Goal: Task Accomplishment & Management: Complete application form

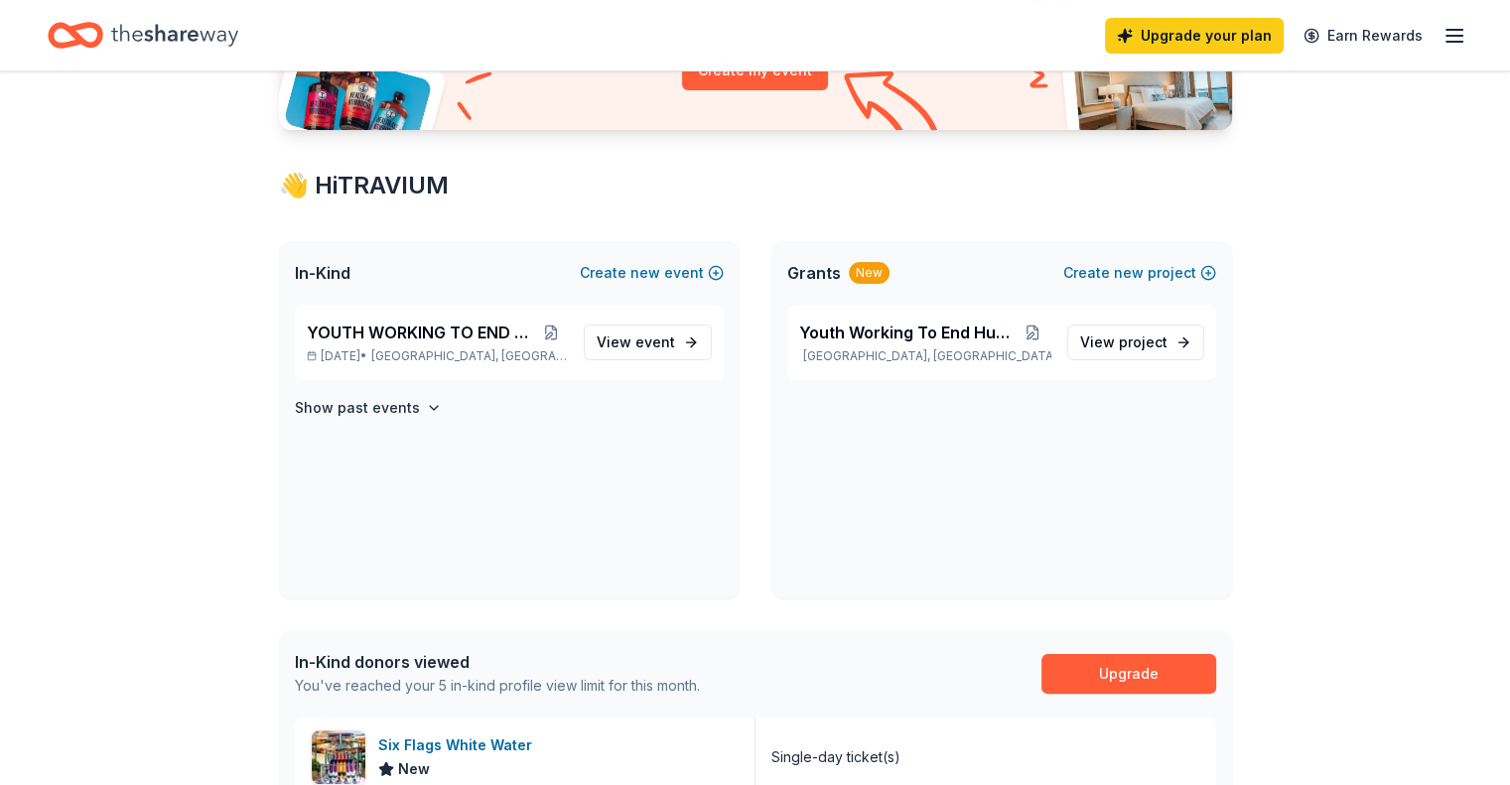
scroll to position [264, 0]
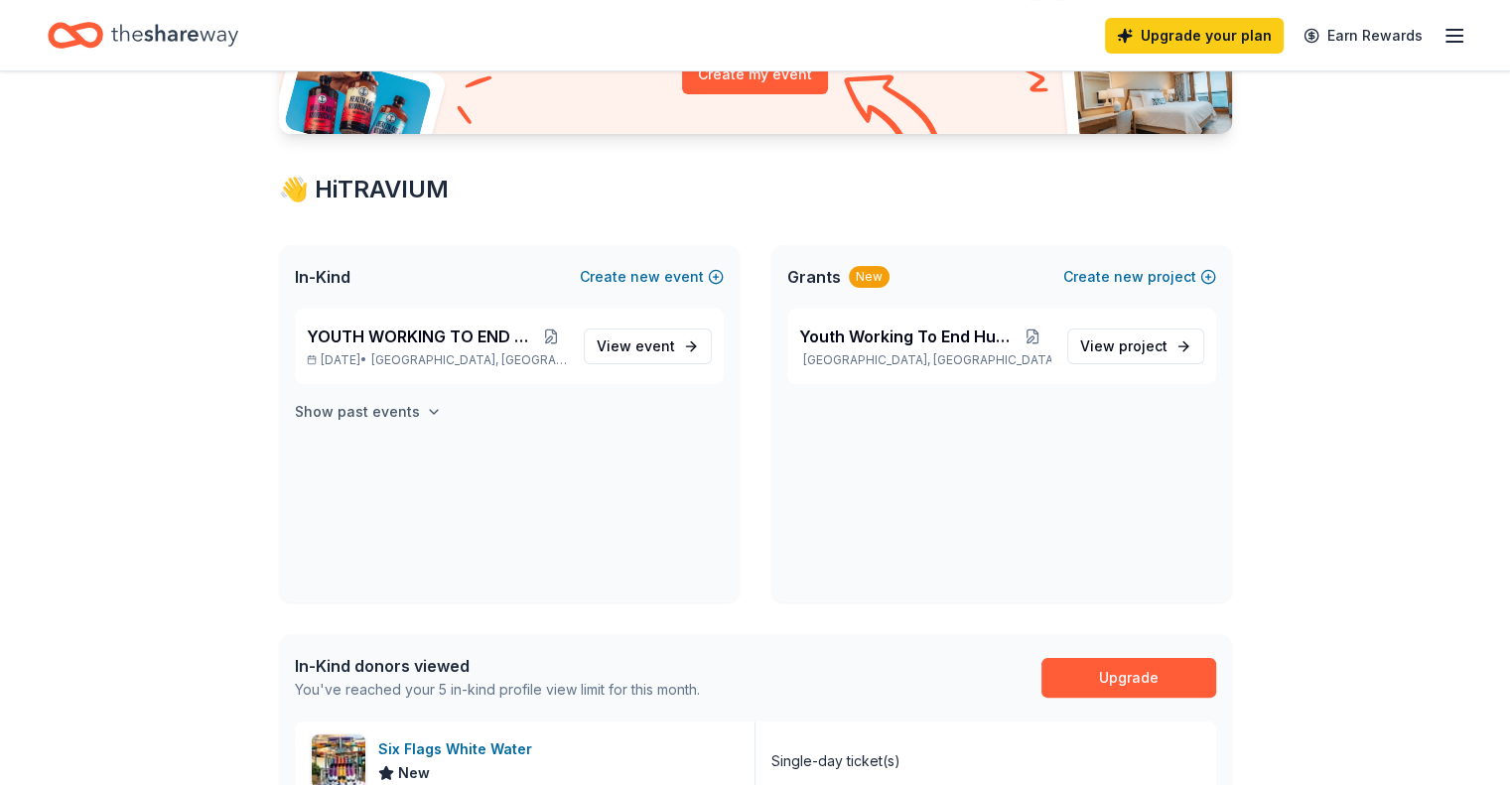
click at [407, 410] on h4 "Show past events" at bounding box center [357, 412] width 125 height 24
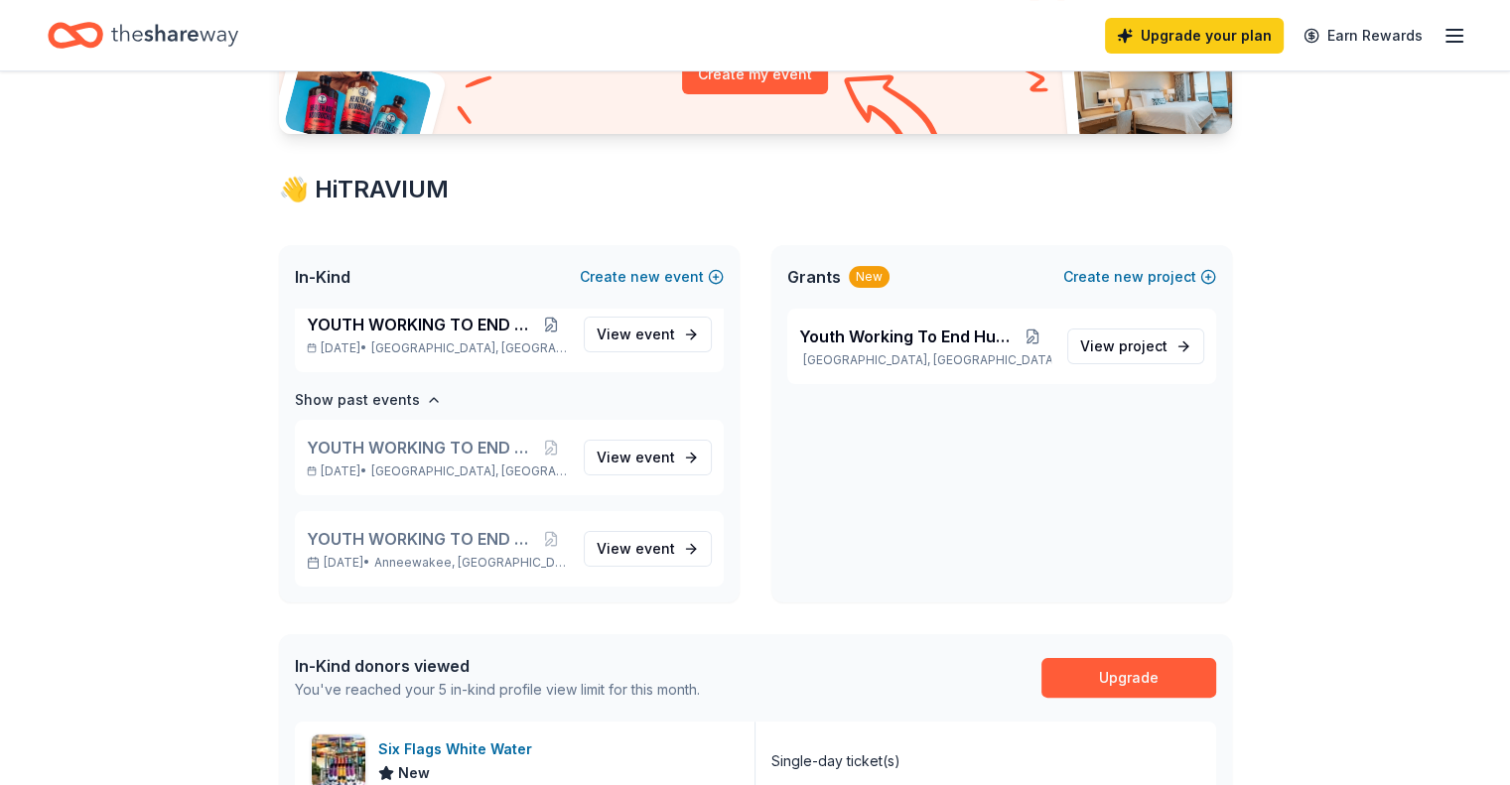
scroll to position [0, 0]
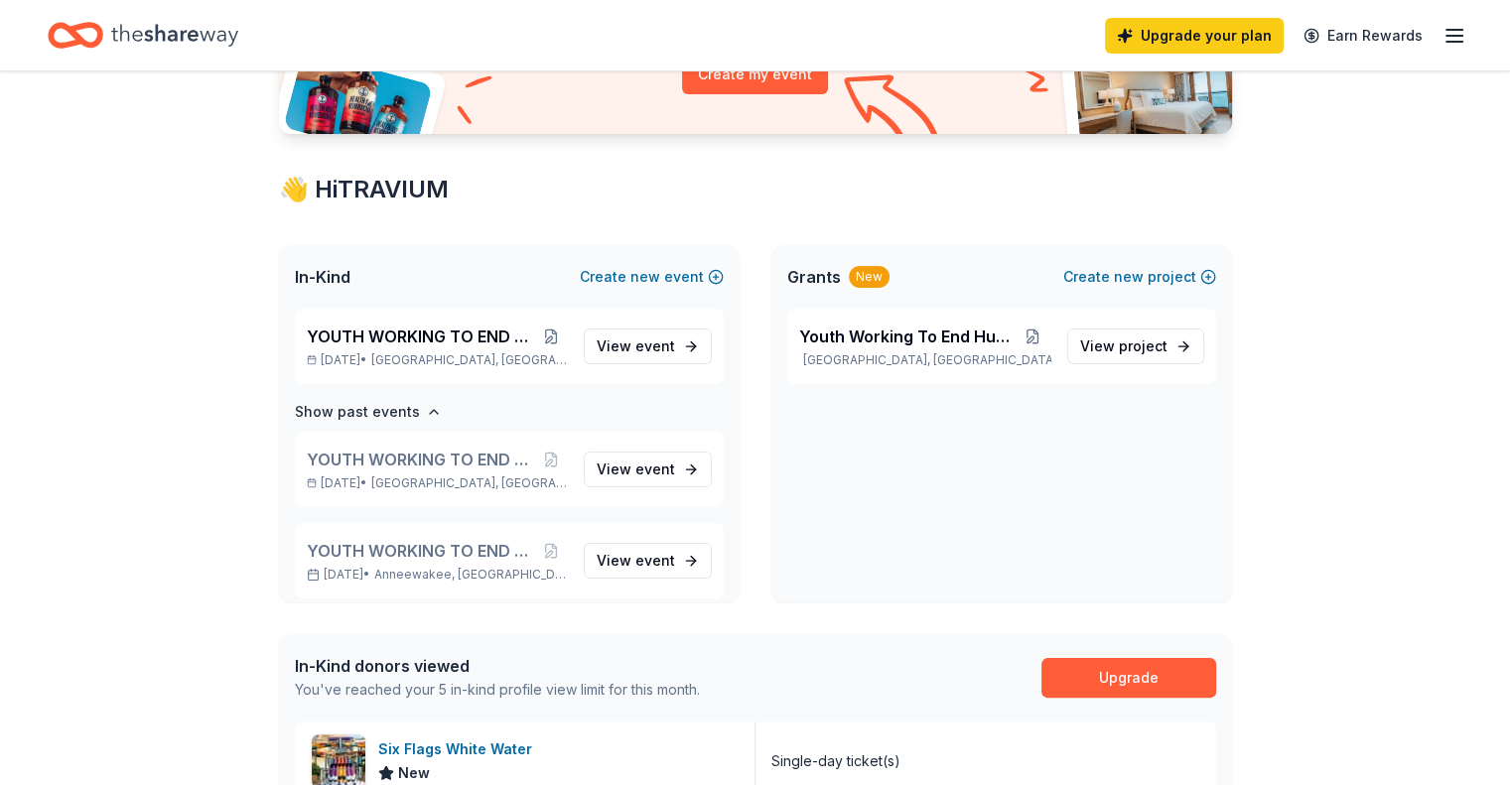
click at [936, 417] on div "Youth Working To End [GEOGRAPHIC_DATA], [GEOGRAPHIC_DATA] View project" at bounding box center [1002, 456] width 461 height 294
click at [873, 342] on span "Youth Working To End Hungry" at bounding box center [906, 337] width 215 height 24
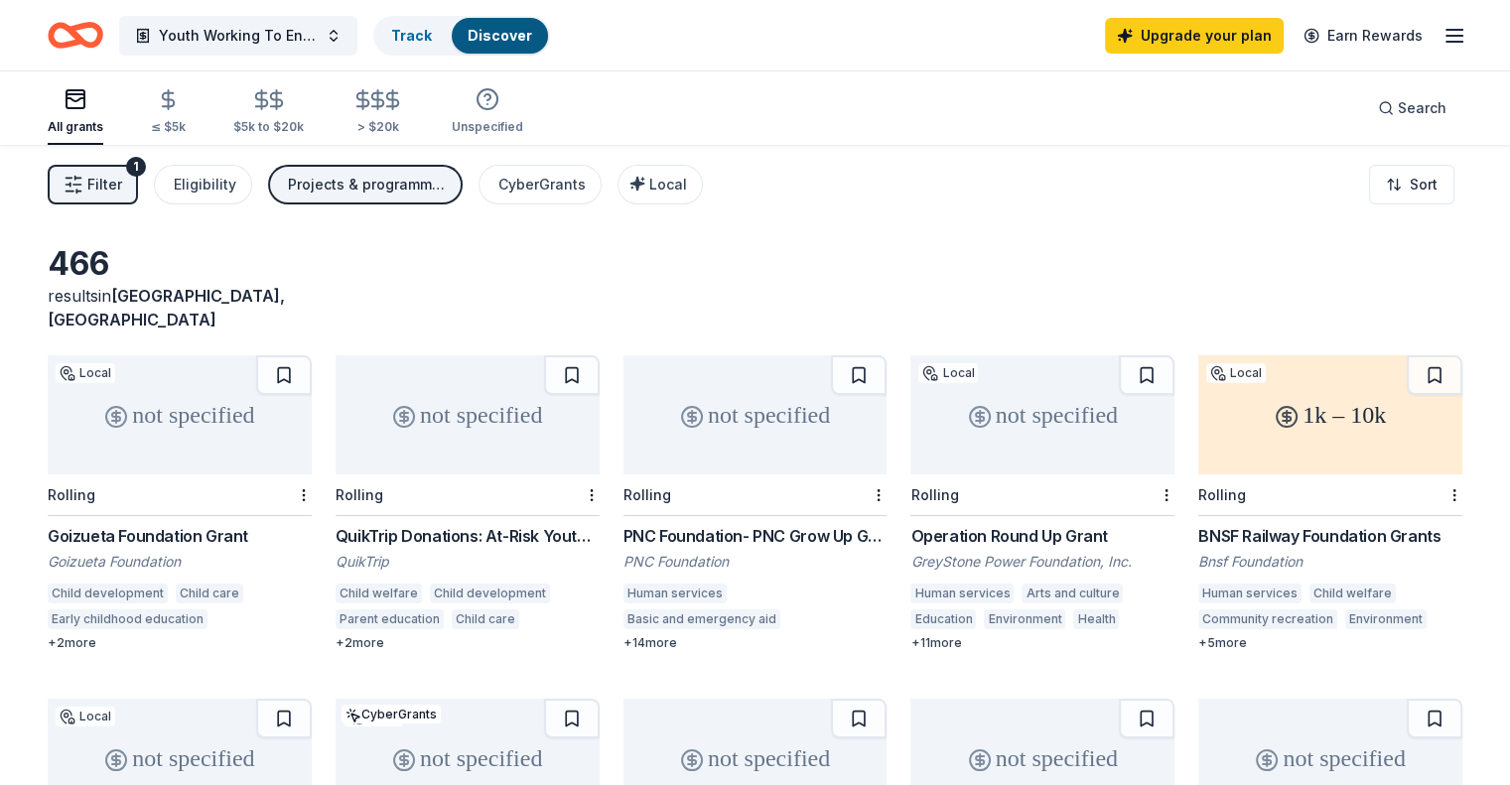
click at [482, 524] on div "QuikTrip Donations: At-Risk Youth and Early Childhood Education" at bounding box center [468, 536] width 264 height 24
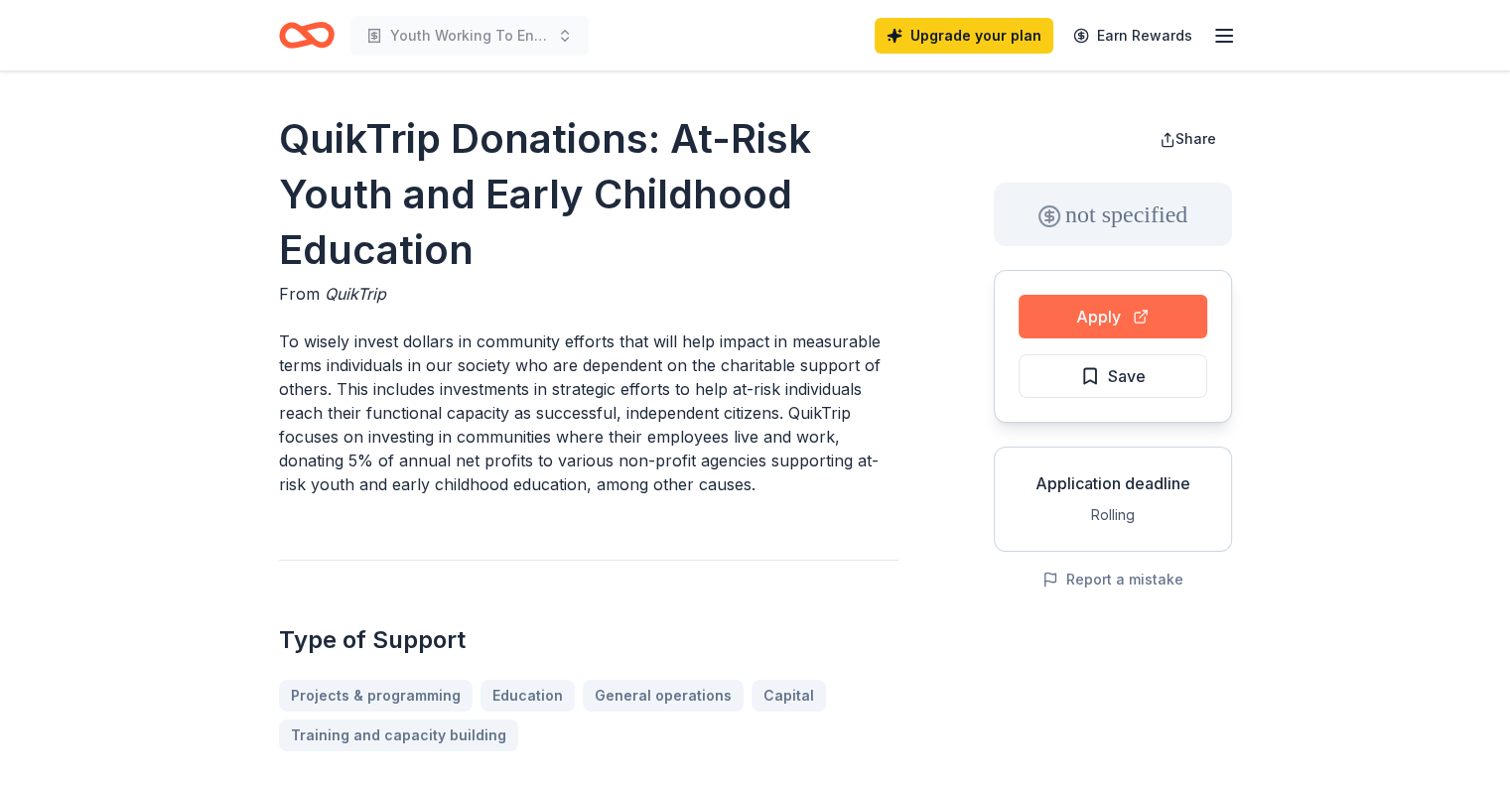
click at [1129, 299] on button "Apply" at bounding box center [1113, 317] width 189 height 44
